Goal: Find specific page/section: Find specific page/section

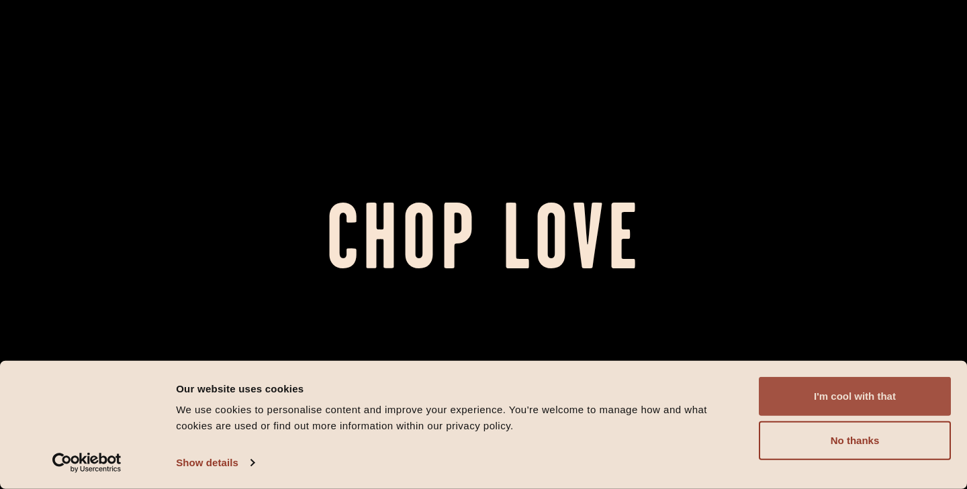
click at [799, 395] on button "I'm cool with that" at bounding box center [855, 396] width 192 height 39
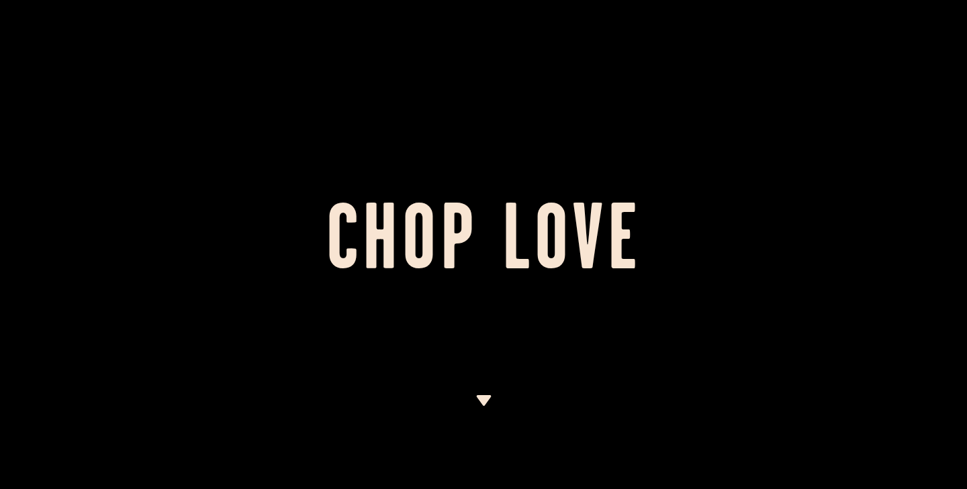
click at [393, 282] on h1 "Chop Love" at bounding box center [483, 245] width 967 height 74
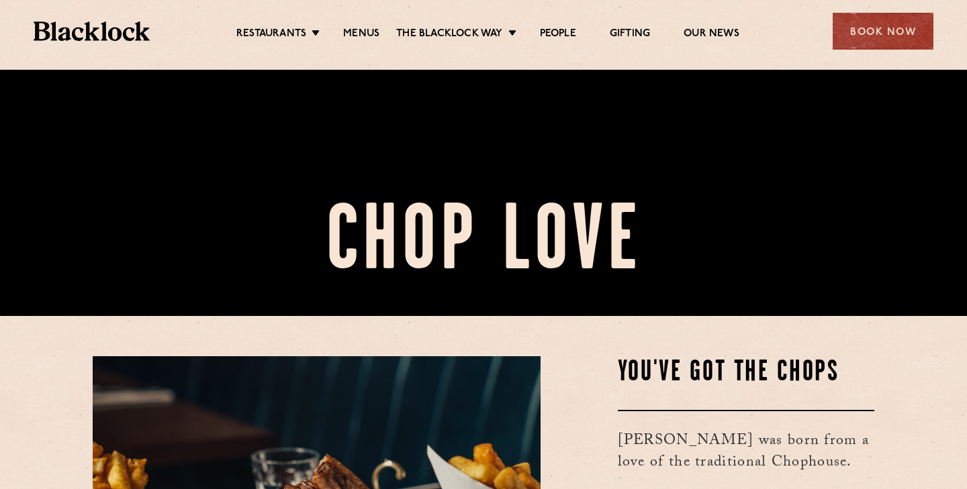
scroll to position [211, 0]
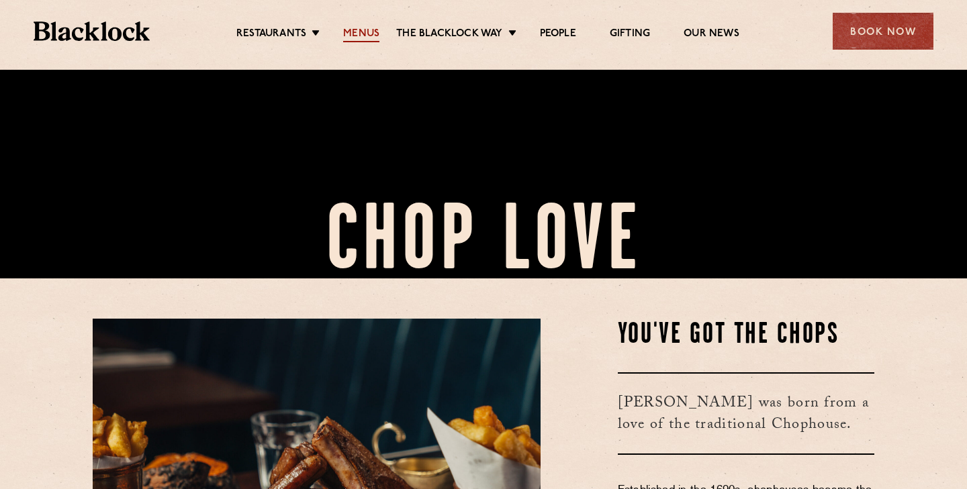
click at [364, 34] on link "Menus" at bounding box center [361, 35] width 36 height 15
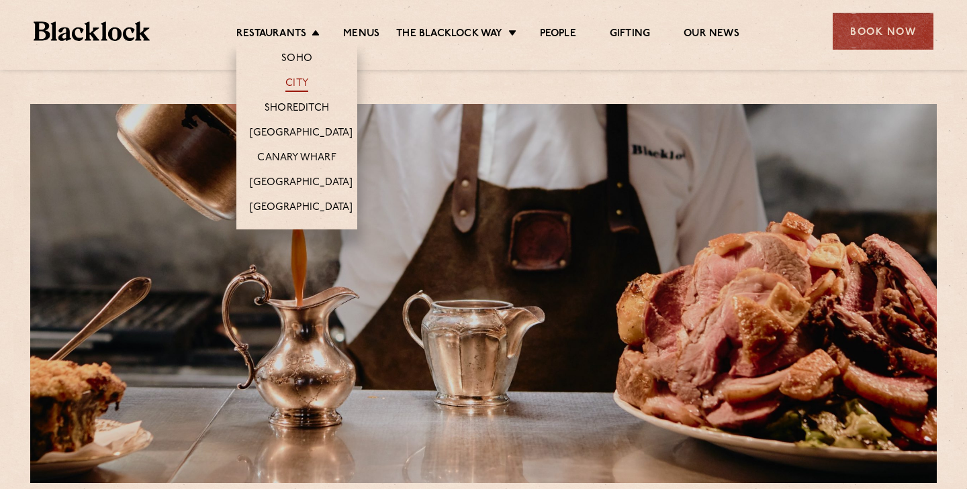
click at [303, 87] on link "City" at bounding box center [296, 84] width 23 height 15
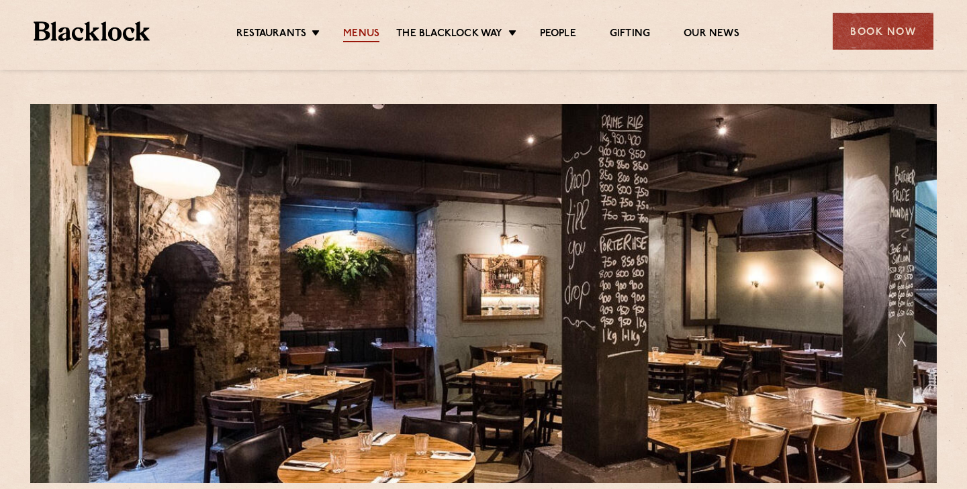
click at [353, 30] on link "Menus" at bounding box center [361, 35] width 36 height 15
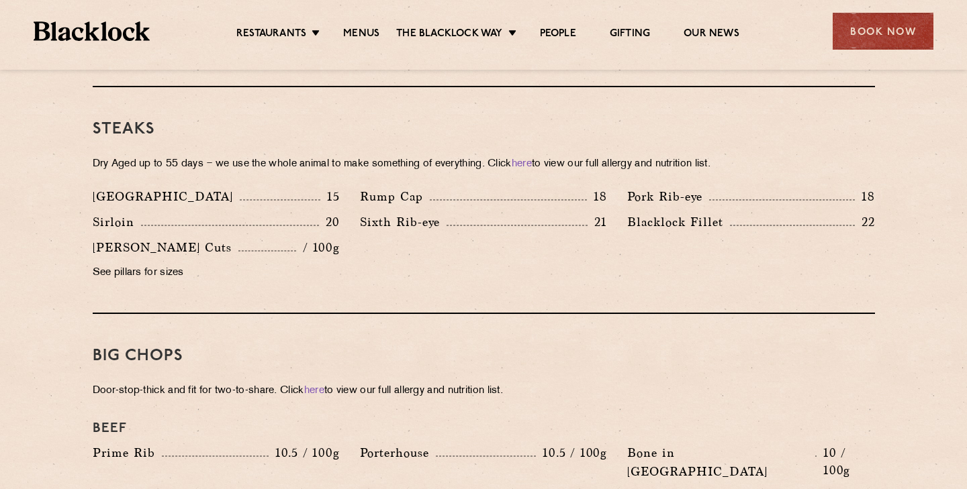
scroll to position [1243, 0]
